Goal: Information Seeking & Learning: Learn about a topic

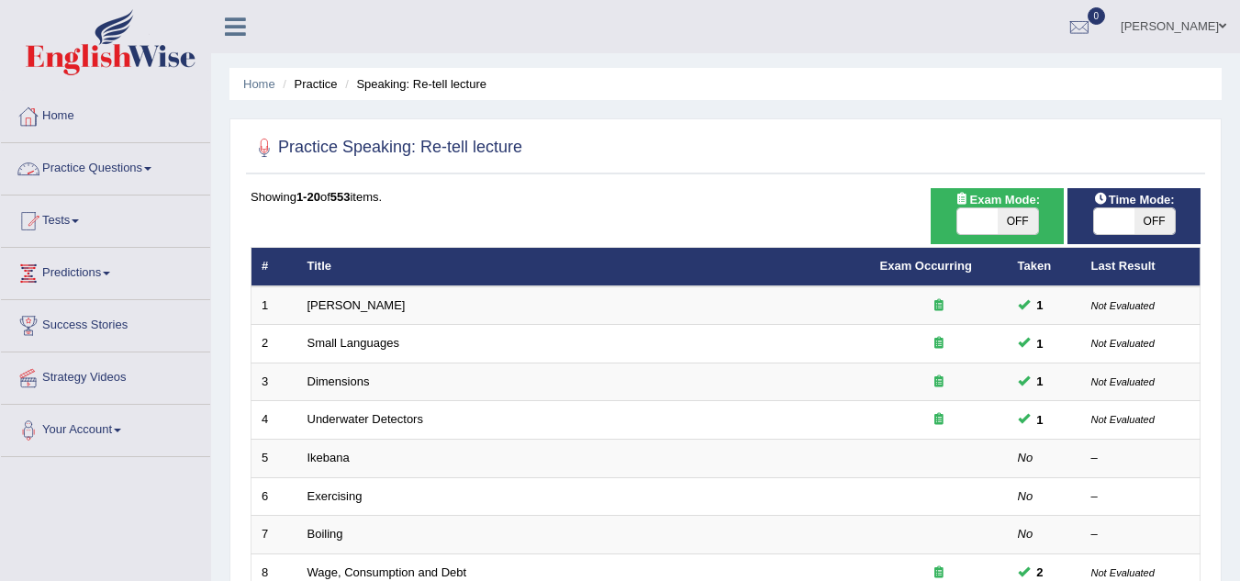
click at [151, 170] on span at bounding box center [147, 169] width 7 height 4
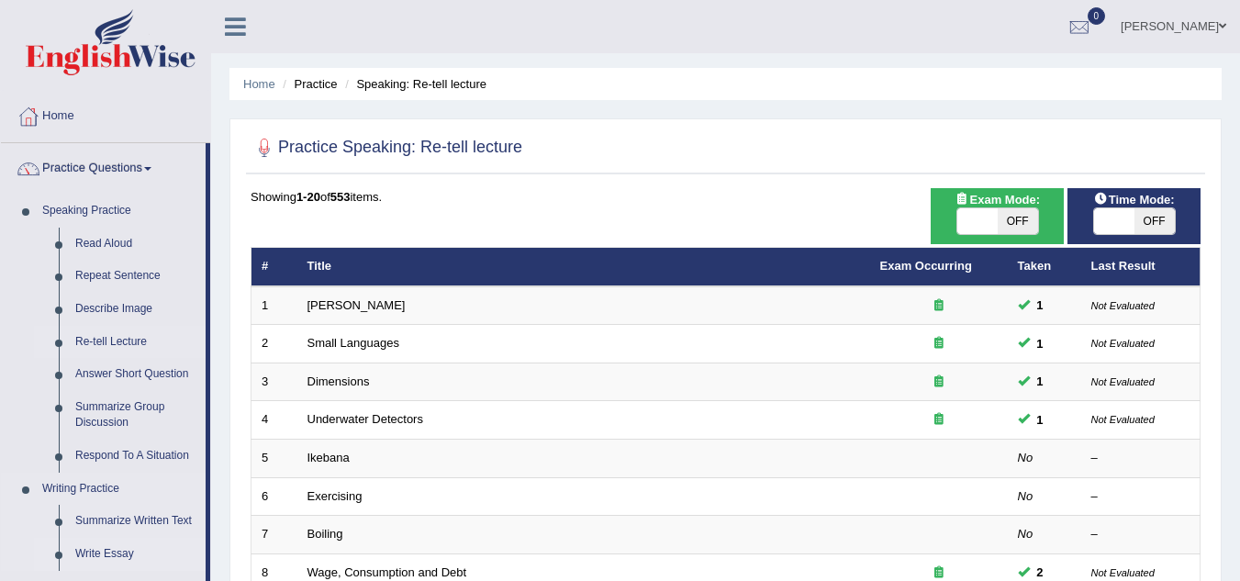
click at [189, 556] on link "Write Essay" at bounding box center [136, 554] width 139 height 33
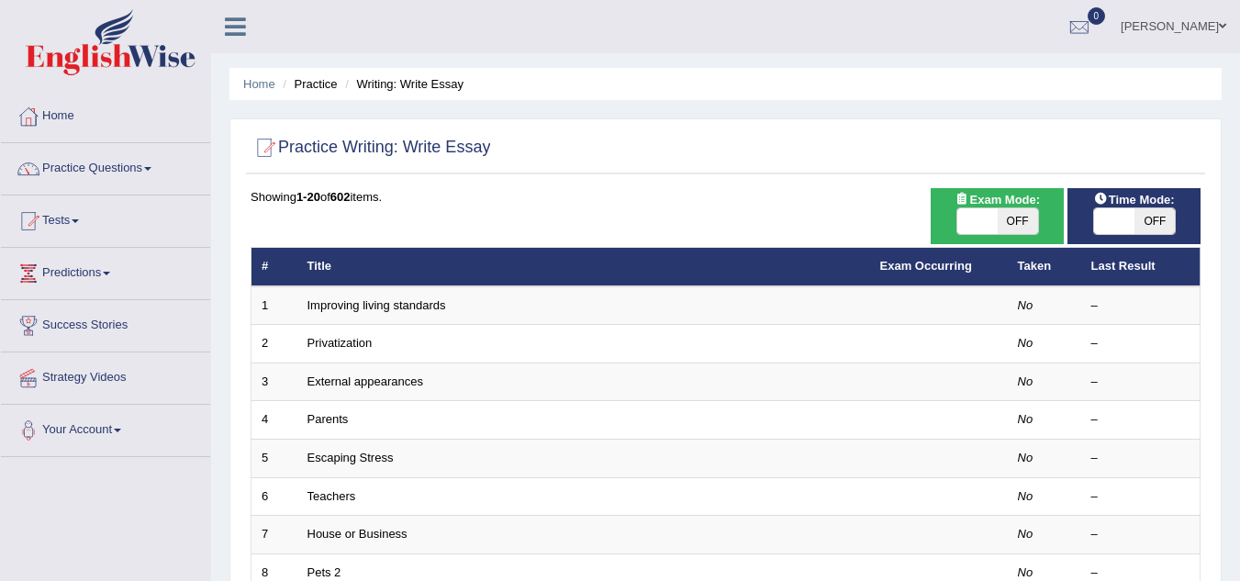
click at [151, 170] on span at bounding box center [147, 169] width 7 height 4
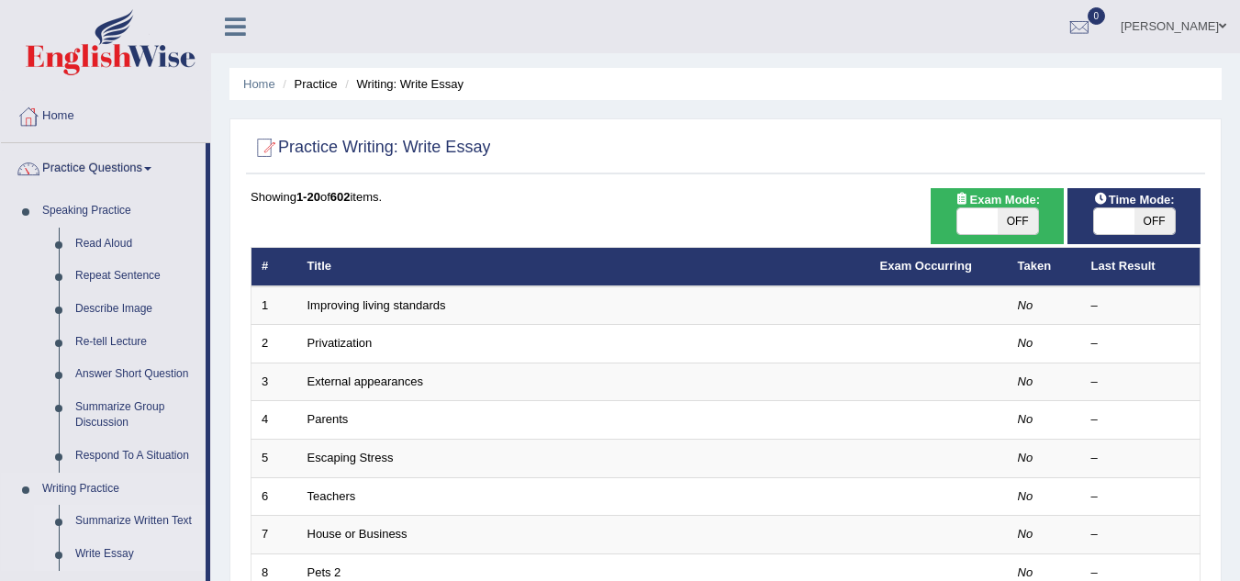
click at [199, 523] on link "Summarize Written Text" at bounding box center [136, 521] width 139 height 33
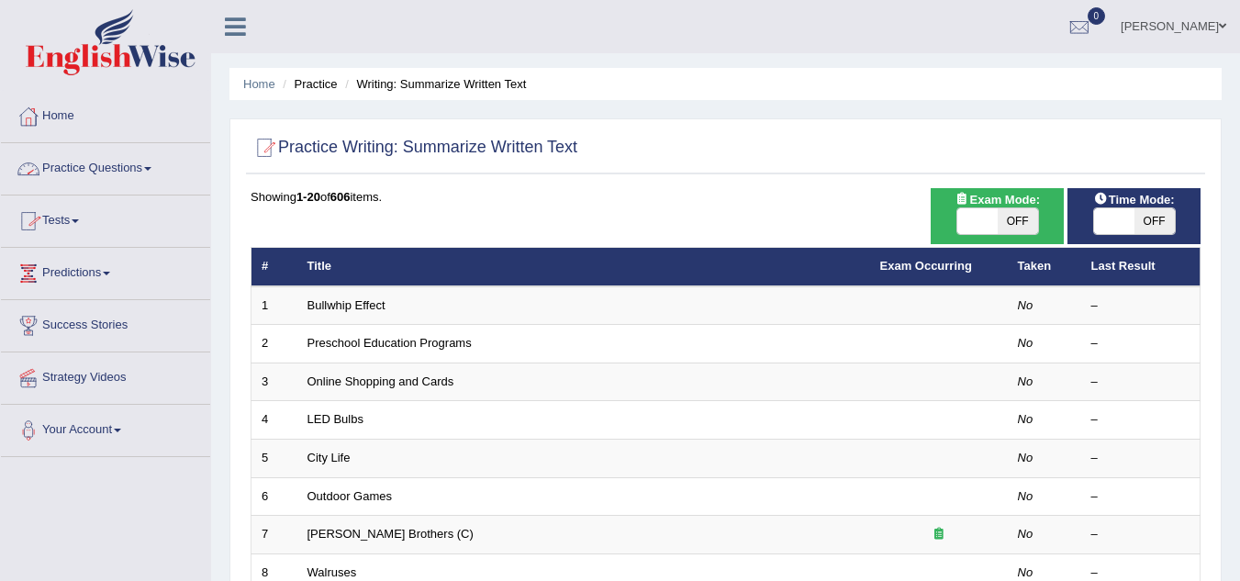
click at [151, 162] on link "Practice Questions" at bounding box center [105, 166] width 209 height 46
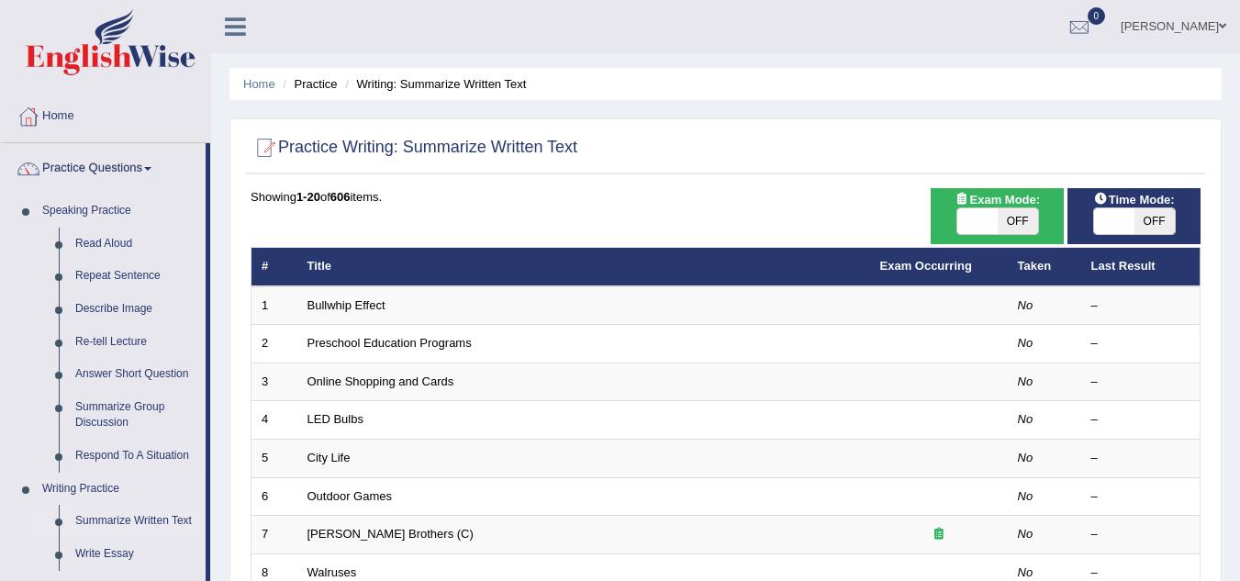
click at [167, 484] on link "Writing Practice" at bounding box center [120, 489] width 172 height 33
click at [174, 493] on link "Writing Practice" at bounding box center [120, 489] width 172 height 33
click at [184, 476] on link "Writing Practice" at bounding box center [120, 489] width 172 height 33
click at [199, 542] on link "Write Essay" at bounding box center [136, 554] width 139 height 33
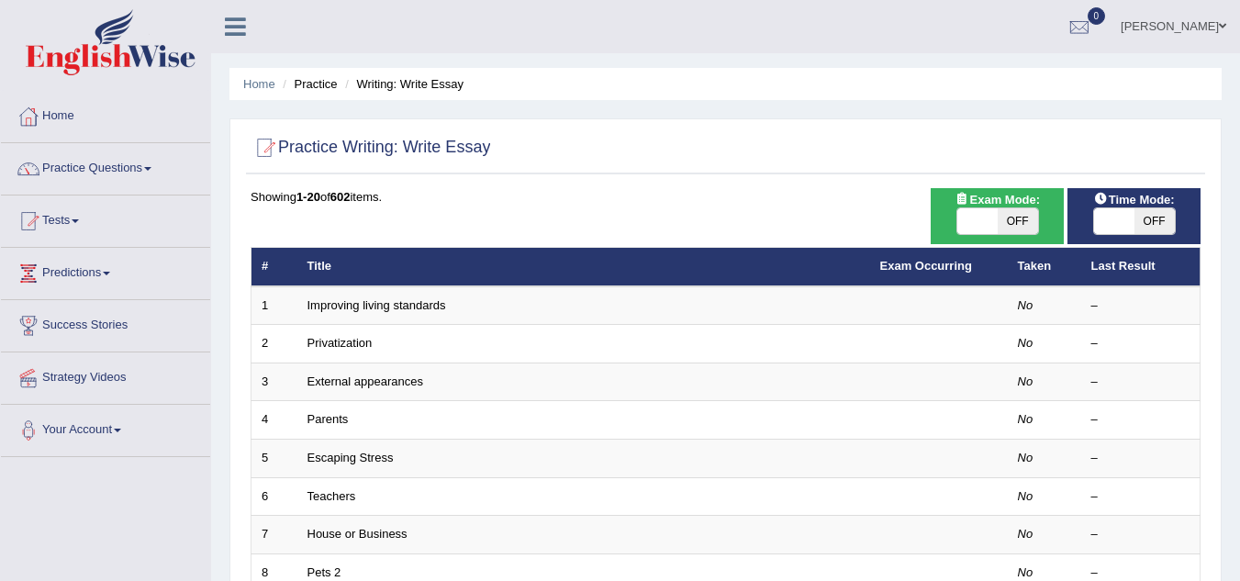
click at [151, 169] on span at bounding box center [147, 169] width 7 height 4
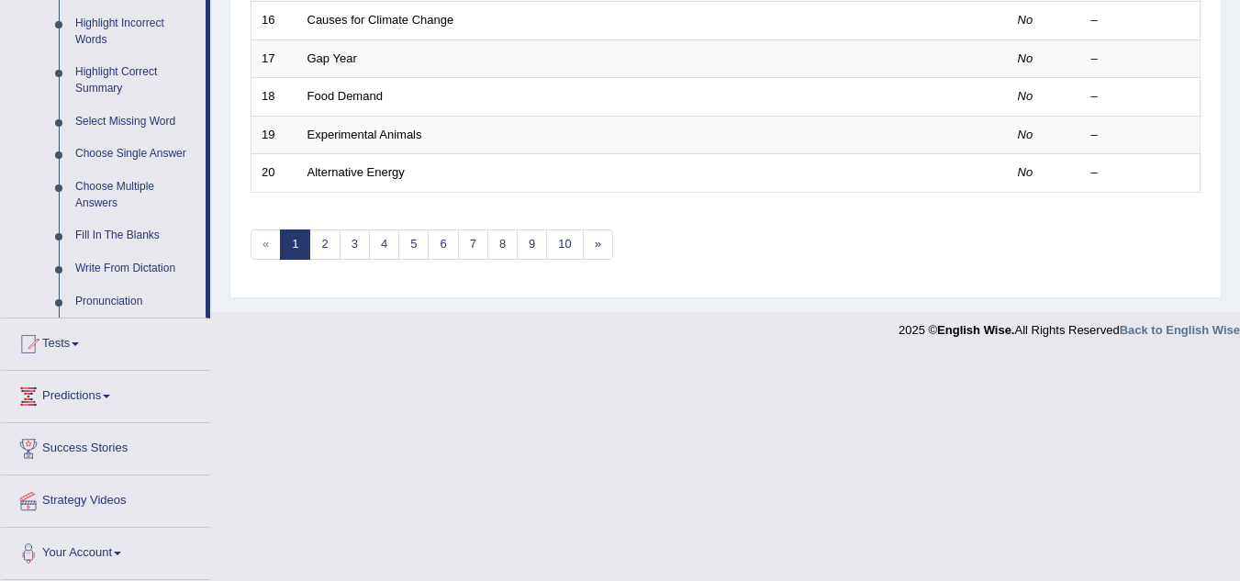
scroll to position [350, 0]
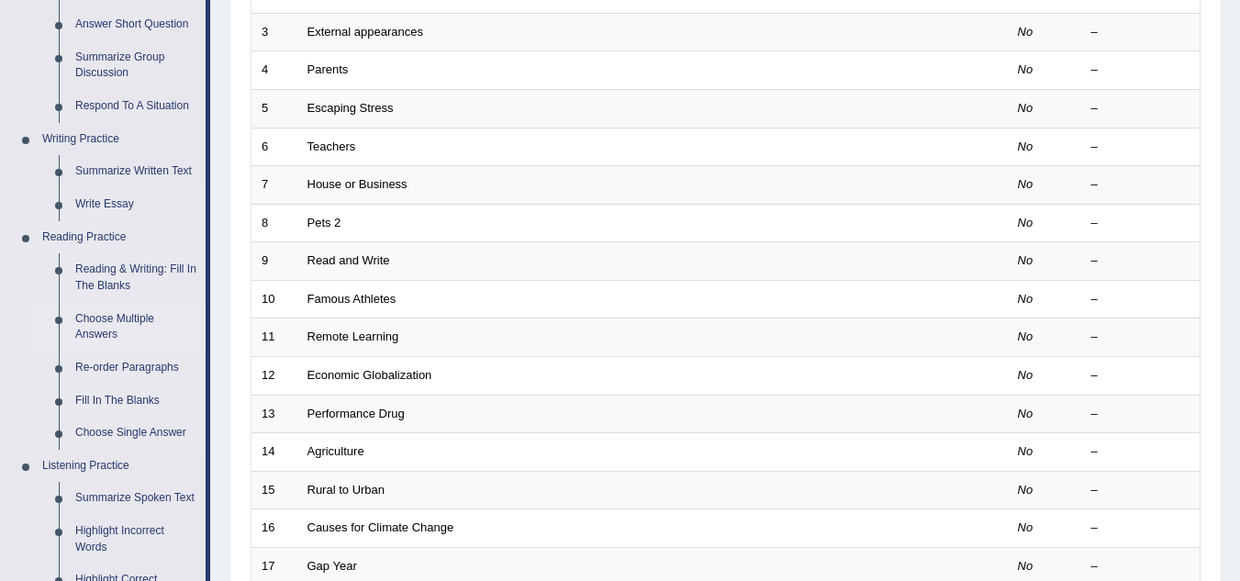
click at [96, 323] on link "Choose Multiple Answers" at bounding box center [136, 327] width 139 height 49
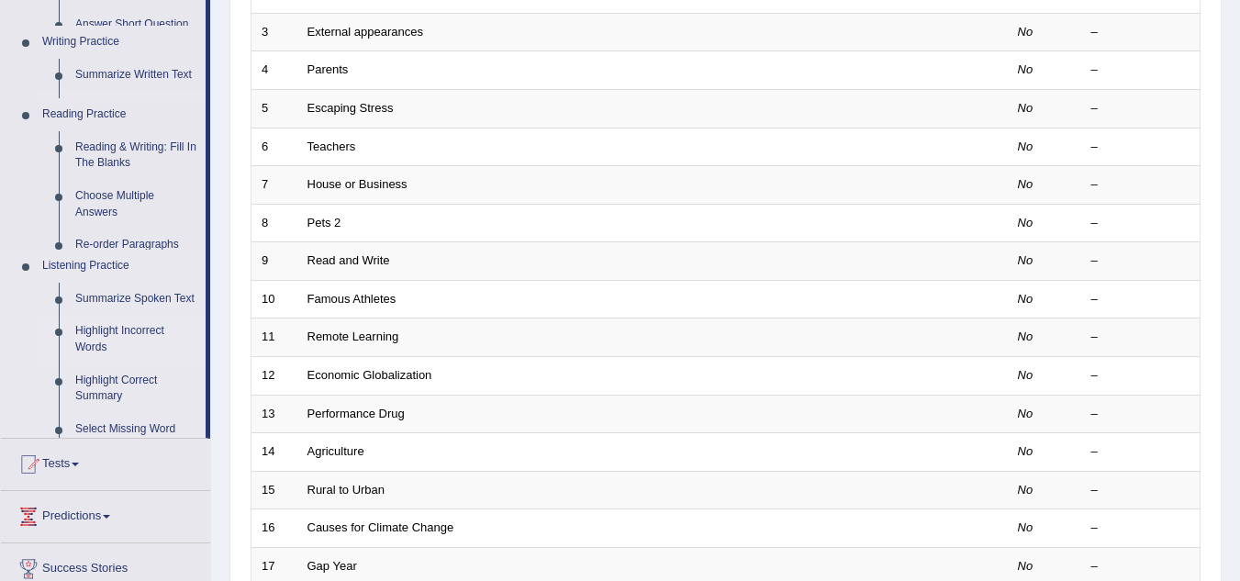
click at [96, 323] on ul "Home Practice Questions Speaking Practice Read Aloud Repeat Sentence Describe I…" at bounding box center [105, 220] width 209 height 959
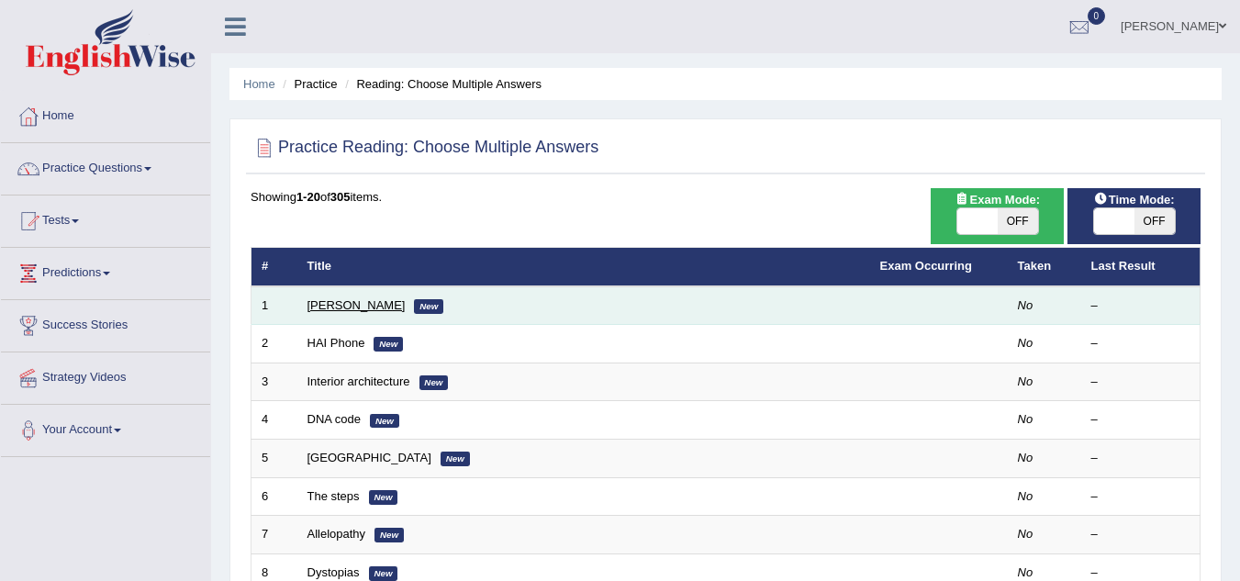
click at [319, 308] on link "[PERSON_NAME]" at bounding box center [356, 305] width 98 height 14
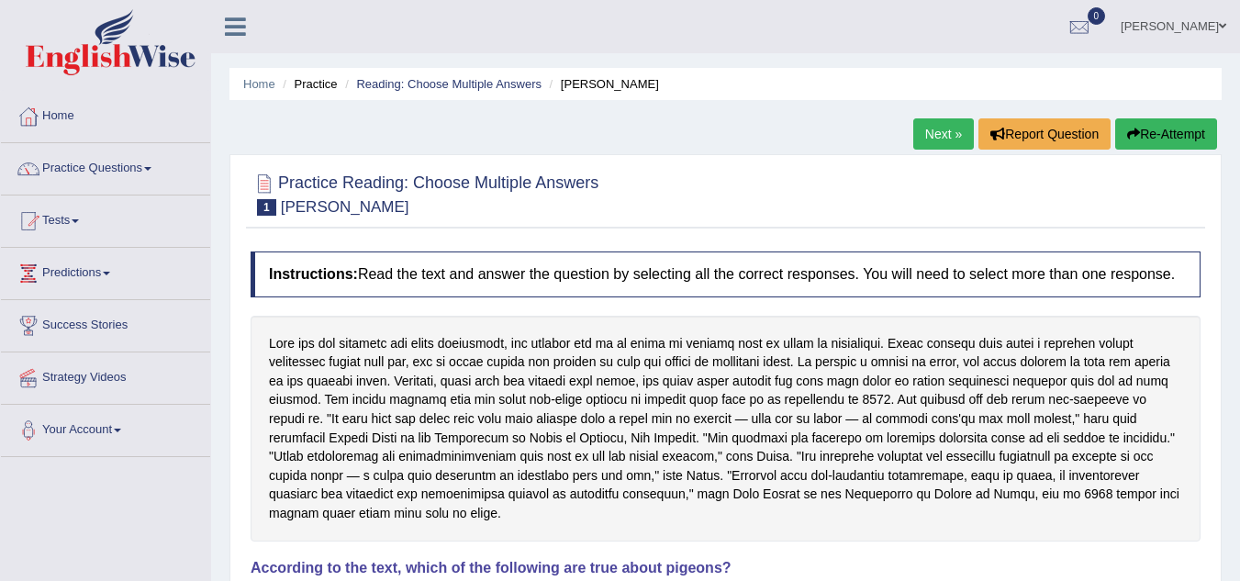
click at [1175, 326] on div at bounding box center [726, 429] width 950 height 226
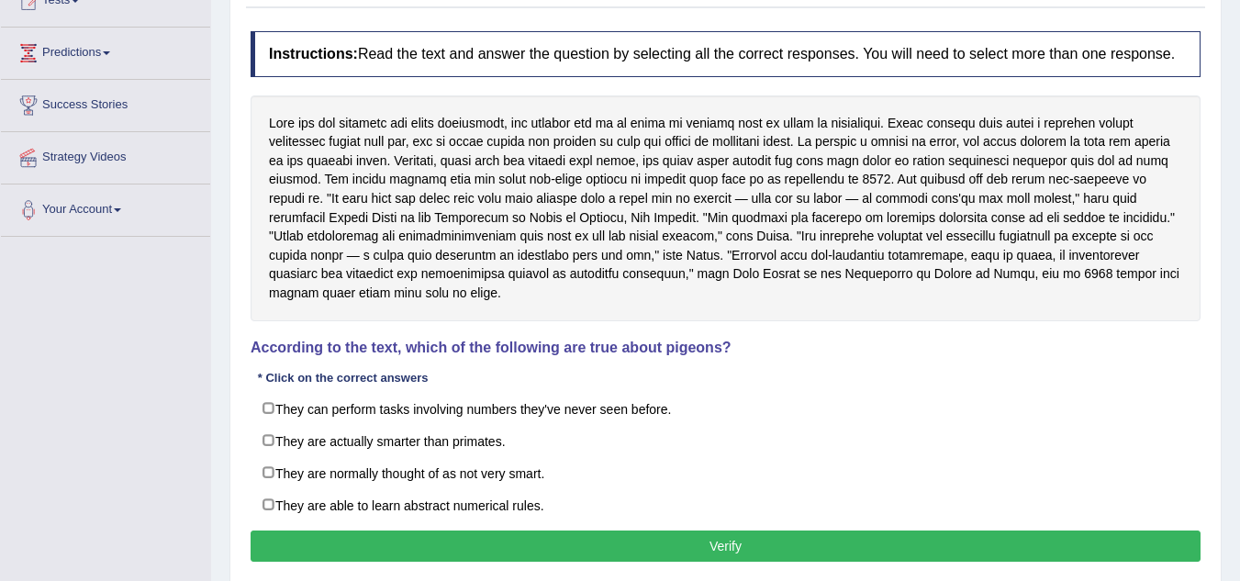
scroll to position [257, 0]
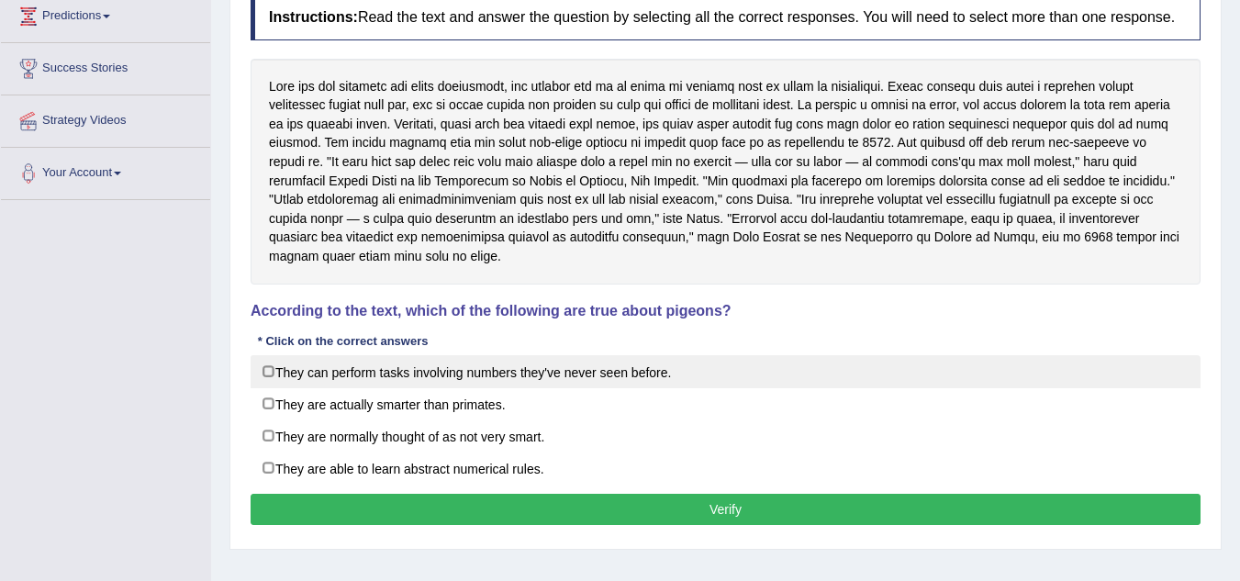
click at [267, 369] on label "They can perform tasks involving numbers they've never seen before." at bounding box center [726, 371] width 950 height 33
checkbox input "true"
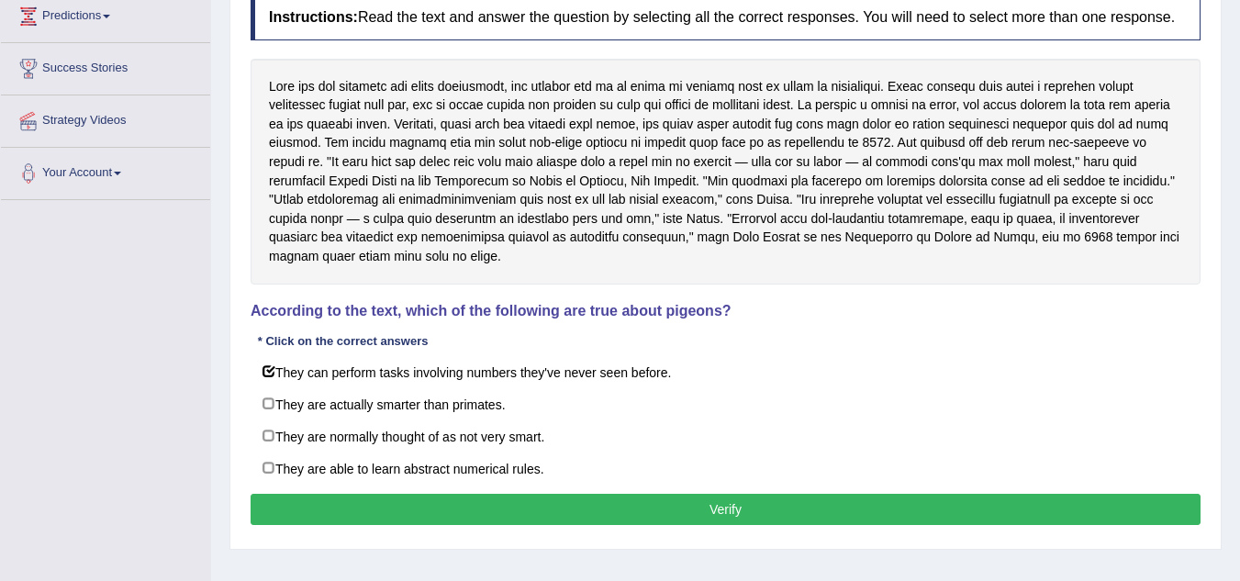
click at [696, 505] on button "Verify" at bounding box center [726, 509] width 950 height 31
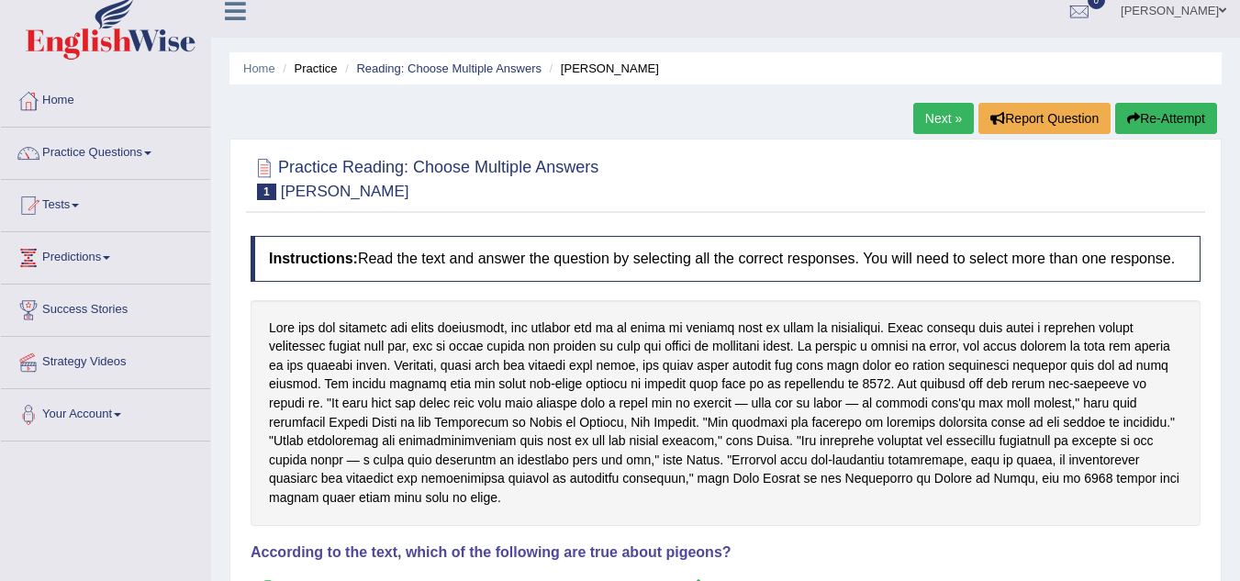
scroll to position [0, 0]
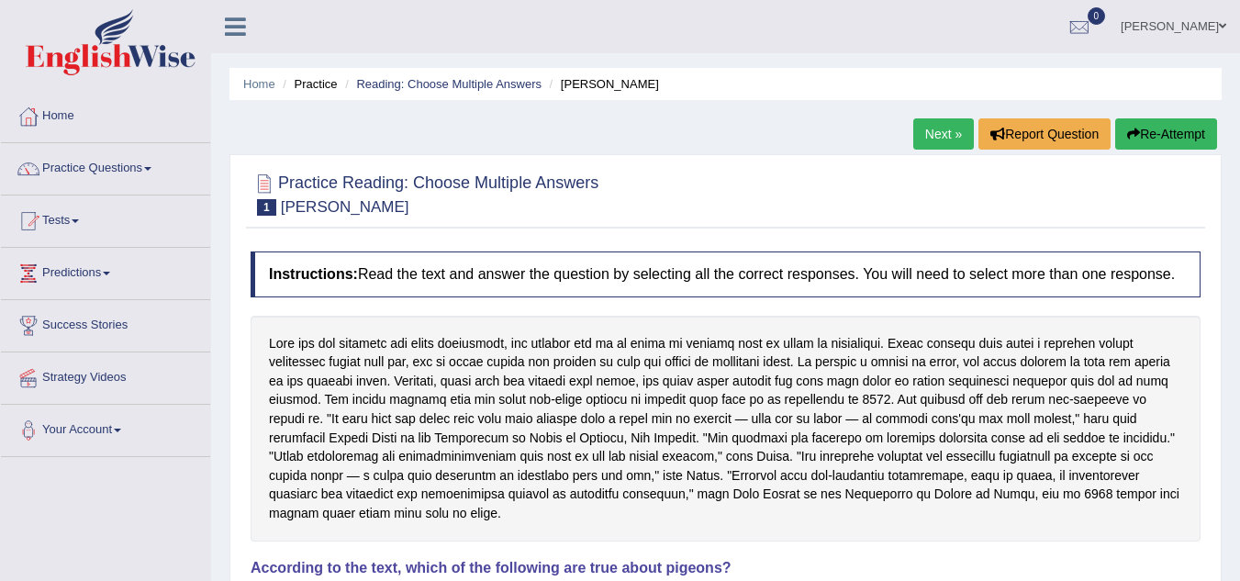
click at [151, 170] on span at bounding box center [147, 169] width 7 height 4
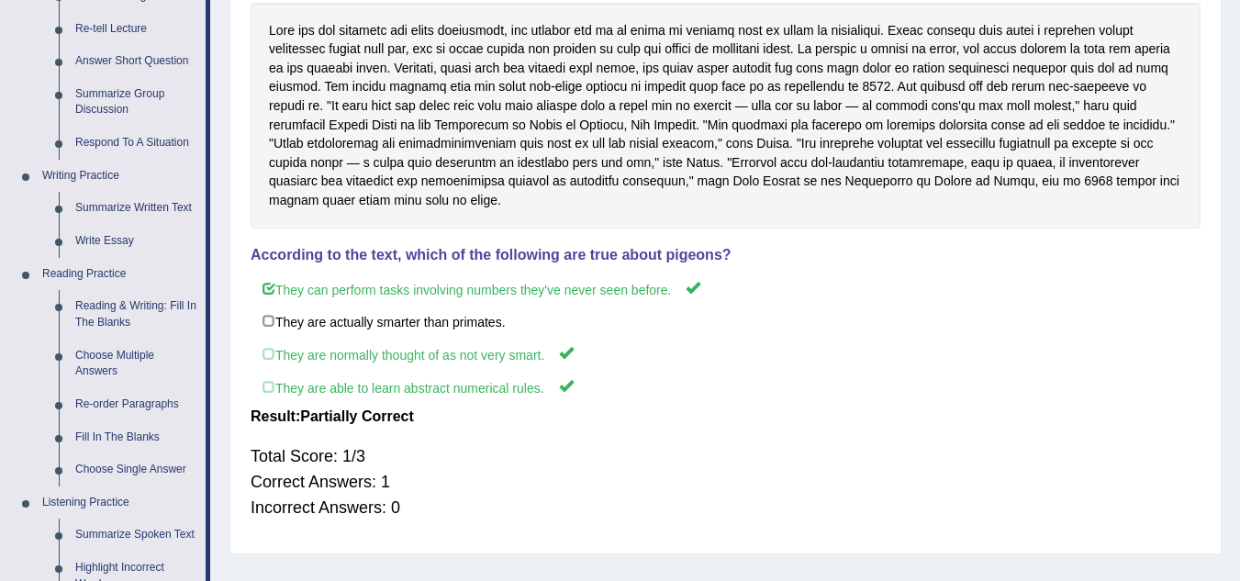
scroll to position [330, 0]
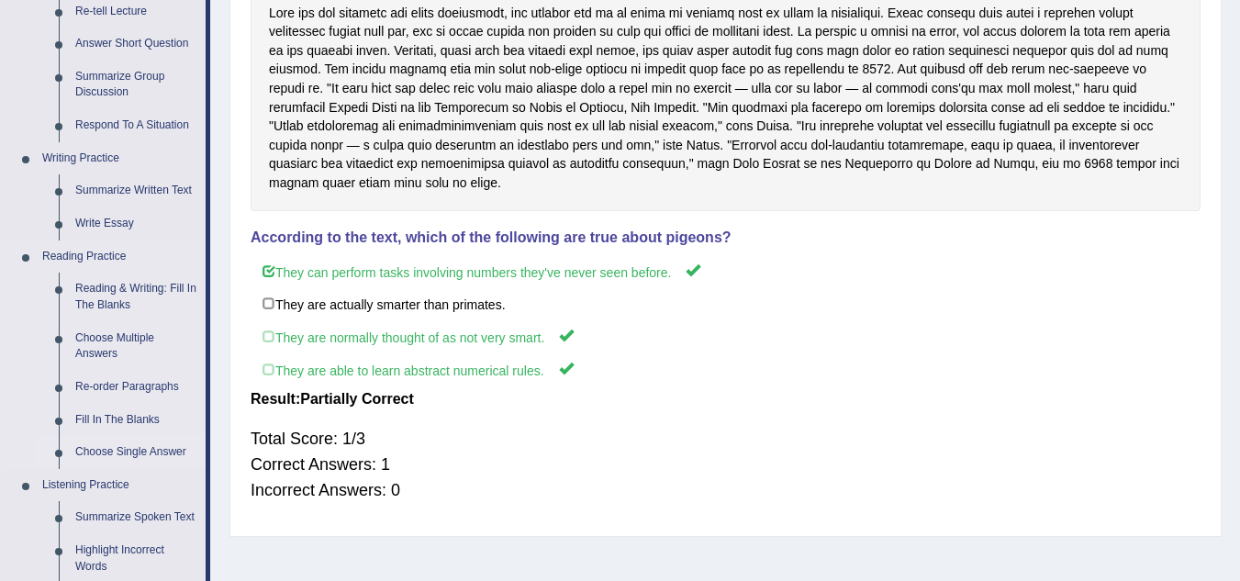
click at [159, 452] on link "Choose Single Answer" at bounding box center [136, 452] width 139 height 33
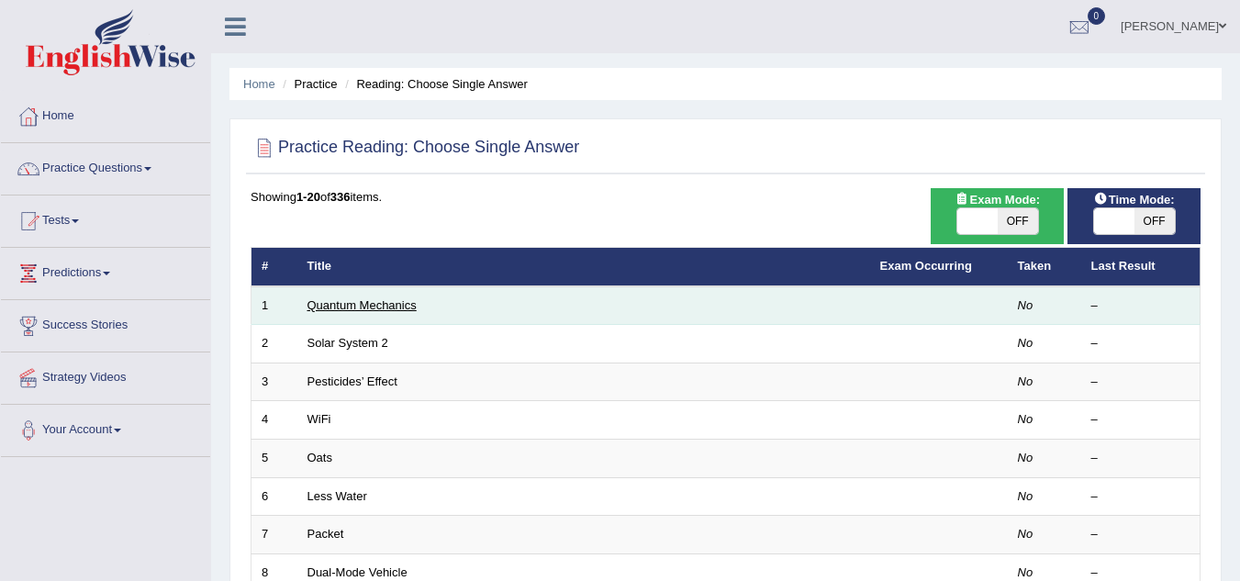
click at [341, 310] on link "Quantum Mechanics" at bounding box center [361, 305] width 109 height 14
